Goal: Find specific page/section: Find specific page/section

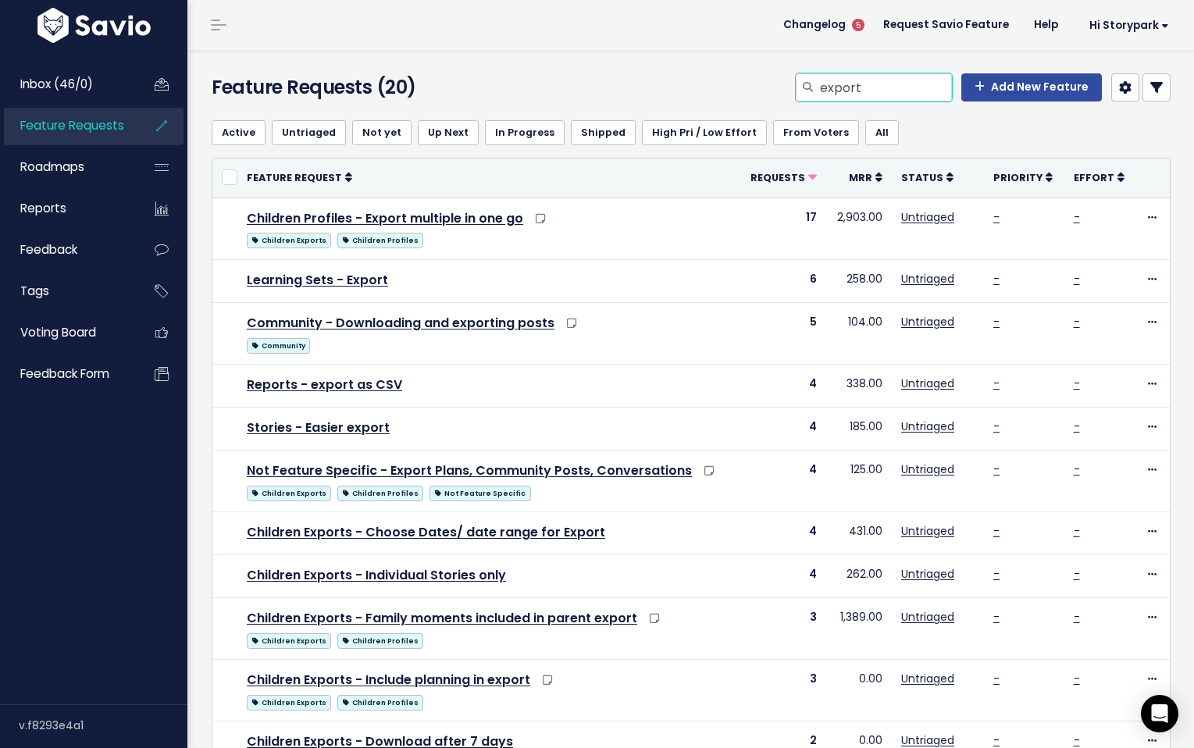
click at [841, 91] on input "export" at bounding box center [884, 87] width 133 height 28
type input "restore"
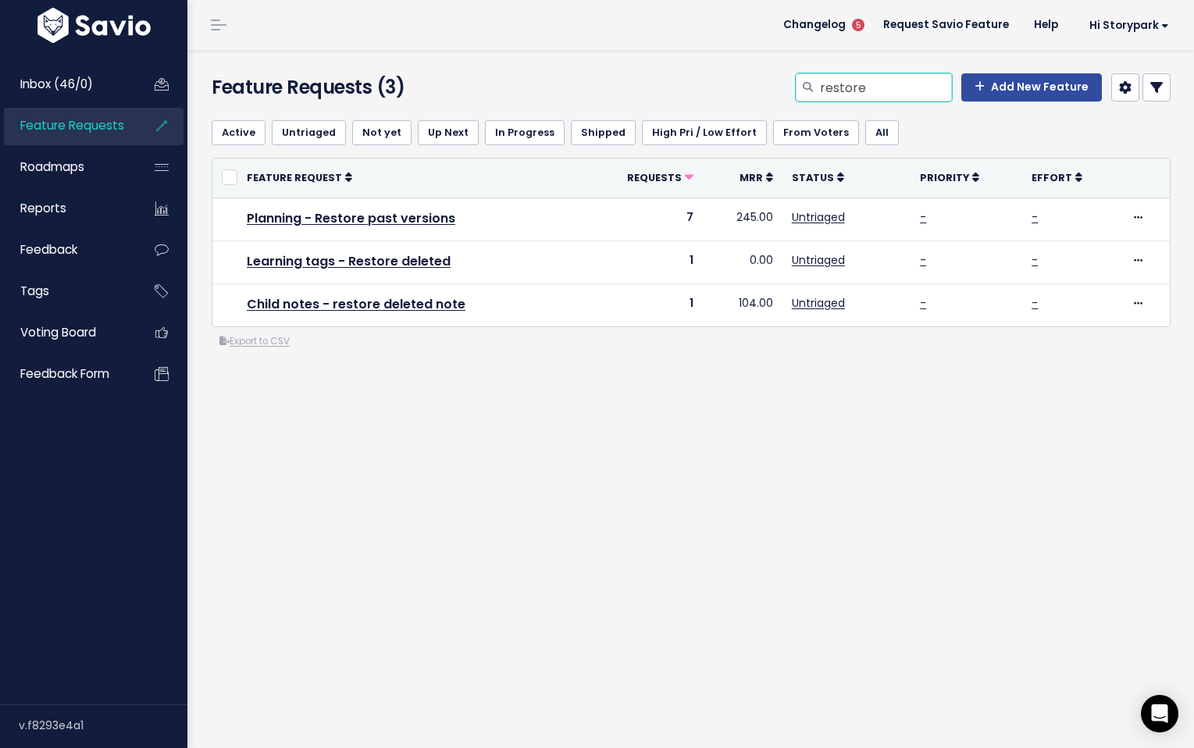
drag, startPoint x: 884, startPoint y: 86, endPoint x: 808, endPoint y: 84, distance: 75.7
click at [808, 84] on div "restore" at bounding box center [873, 87] width 156 height 28
type input "archived children"
